Goal: Find specific page/section: Find specific page/section

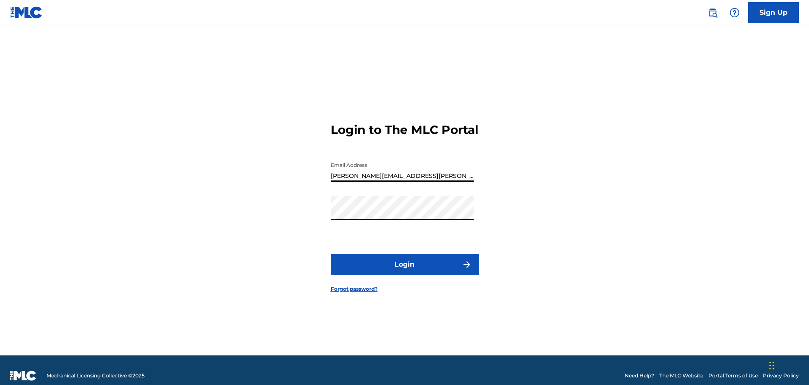
click at [410, 182] on input "kris.ahrend@themlc.com" at bounding box center [402, 170] width 143 height 24
type input "[EMAIL_ADDRESS][DOMAIN_NAME]"
click at [394, 274] on button "Login" at bounding box center [405, 264] width 148 height 21
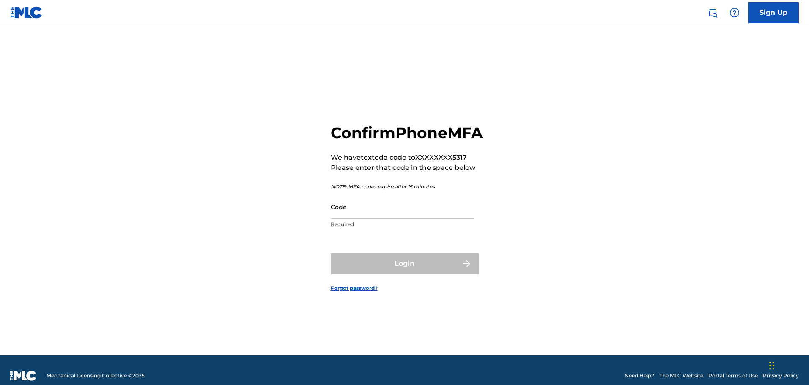
click at [377, 219] on input "Code" at bounding box center [402, 207] width 143 height 24
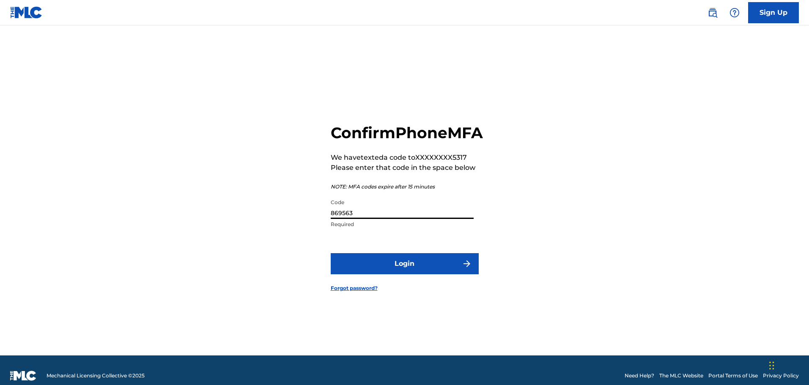
type input "869563"
click at [397, 290] on form "Confirm Phone MFA We have texted a code to XXXXXXXX5317 Please enter that code …" at bounding box center [405, 200] width 148 height 309
click at [399, 274] on button "Login" at bounding box center [405, 263] width 148 height 21
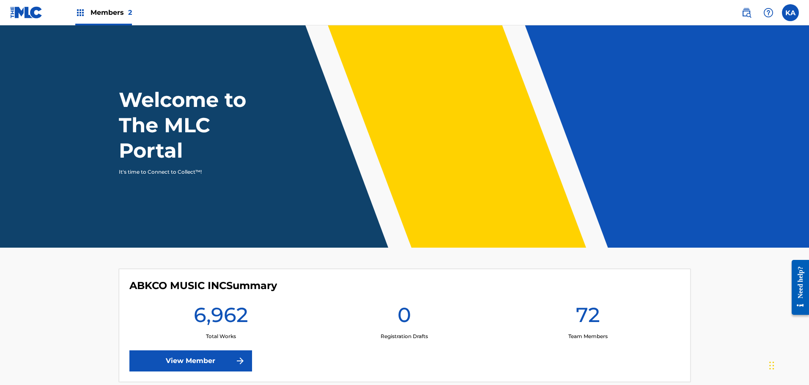
click at [77, 15] on img at bounding box center [80, 13] width 10 height 10
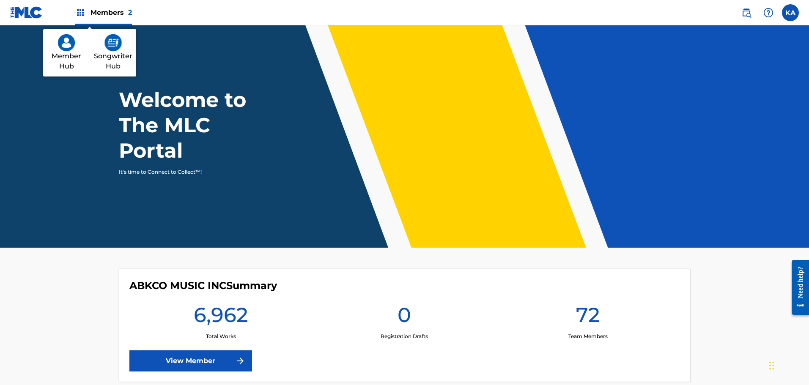
click at [65, 55] on link "Member Hub" at bounding box center [66, 52] width 46 height 47
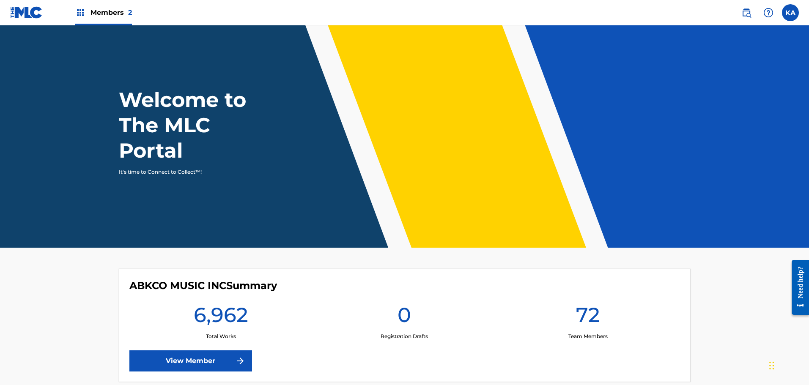
click at [79, 15] on img at bounding box center [80, 13] width 10 height 10
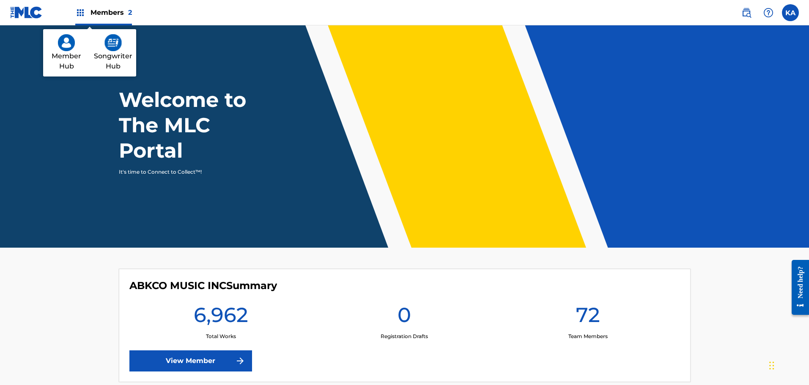
click at [115, 43] on img at bounding box center [112, 42] width 17 height 17
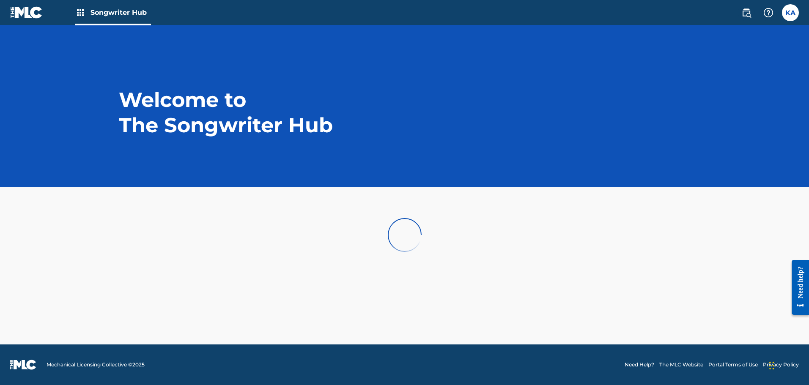
click at [80, 15] on img at bounding box center [80, 13] width 10 height 10
